Goal: Task Accomplishment & Management: Use online tool/utility

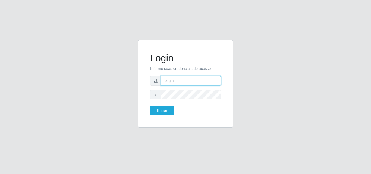
click at [190, 79] on input "text" at bounding box center [191, 81] width 60 height 10
type input "ana@saullus"
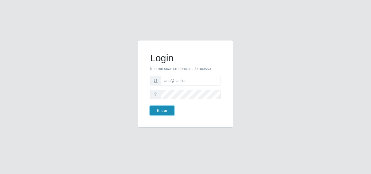
click at [167, 110] on button "Entrar" at bounding box center [162, 111] width 24 height 10
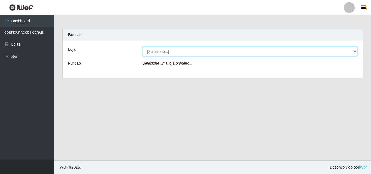
click at [356, 51] on select "[Selecione...] Saullus Supermercados" at bounding box center [250, 52] width 215 height 10
select select "423"
click at [143, 47] on select "[Selecione...] Saullus Supermercados" at bounding box center [250, 52] width 215 height 10
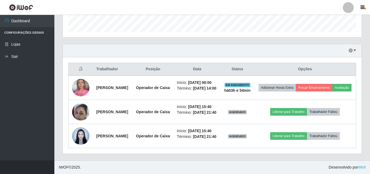
scroll to position [175, 0]
click at [354, 48] on button "button" at bounding box center [353, 51] width 8 height 6
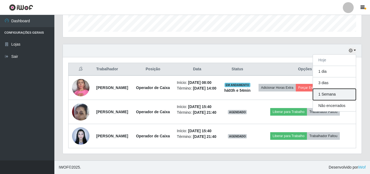
click at [332, 89] on button "1 Semana" at bounding box center [334, 94] width 43 height 11
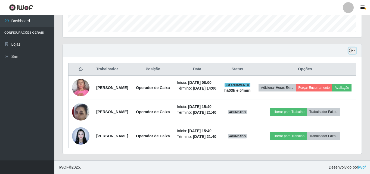
click at [353, 48] on button "button" at bounding box center [353, 51] width 8 height 6
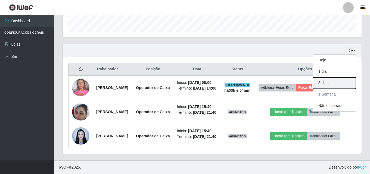
click at [327, 77] on button "3 dias" at bounding box center [334, 82] width 43 height 11
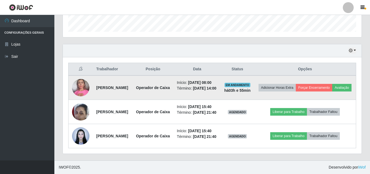
click at [80, 76] on img at bounding box center [80, 87] width 17 height 23
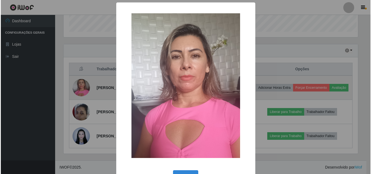
scroll to position [113, 296]
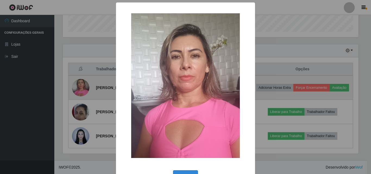
click at [80, 76] on div "× OK Cancel" at bounding box center [185, 87] width 371 height 174
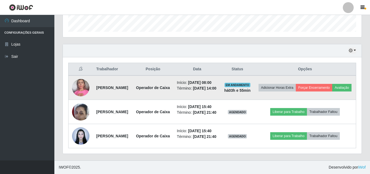
scroll to position [113, 299]
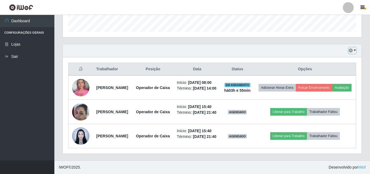
click at [354, 48] on button "button" at bounding box center [353, 51] width 8 height 6
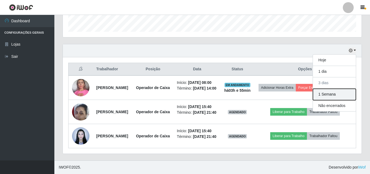
click at [341, 89] on button "1 Semana" at bounding box center [334, 94] width 43 height 11
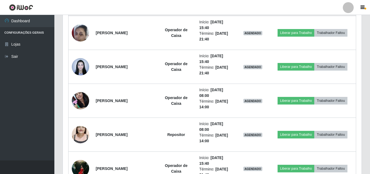
scroll to position [175, 0]
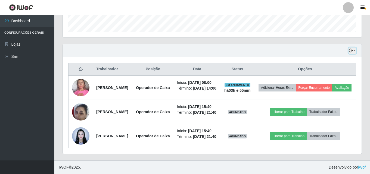
click at [354, 48] on button "button" at bounding box center [353, 51] width 8 height 6
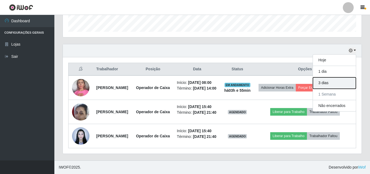
click at [331, 77] on button "3 dias" at bounding box center [334, 82] width 43 height 11
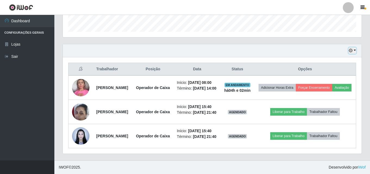
click at [355, 48] on button "button" at bounding box center [353, 51] width 8 height 6
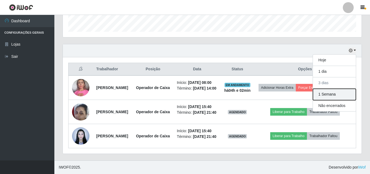
click at [339, 89] on button "1 Semana" at bounding box center [334, 94] width 43 height 11
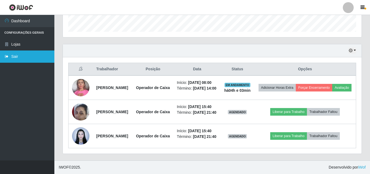
click at [43, 59] on link "Sair" at bounding box center [27, 57] width 54 height 12
